Goal: Check status: Check status

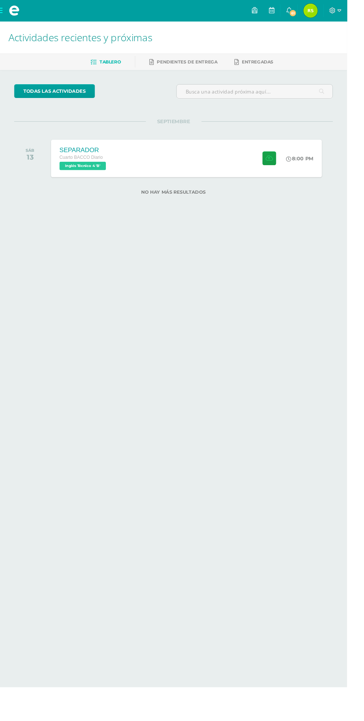
click at [333, 12] on img at bounding box center [325, 11] width 15 height 15
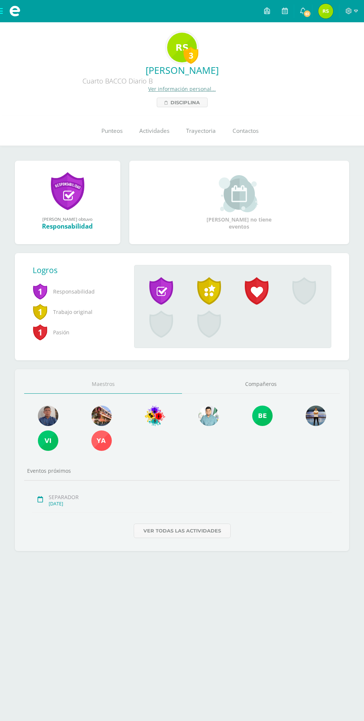
click at [105, 128] on span "Punteos" at bounding box center [111, 131] width 21 height 8
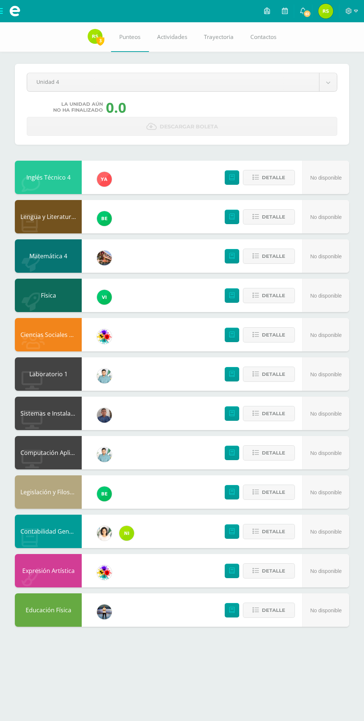
click at [205, 76] on body "Mis cursos Archivos Cerrar panel Ciencias Sociales y Formación Ciudadana 4 Cuar…" at bounding box center [182, 321] width 364 height 642
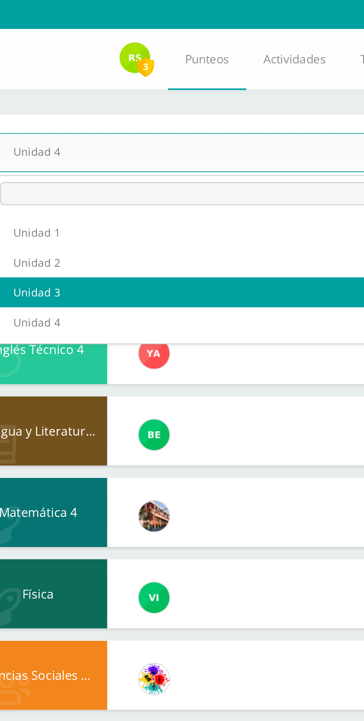
select select "Unidad 3"
